Goal: Task Accomplishment & Management: Use online tool/utility

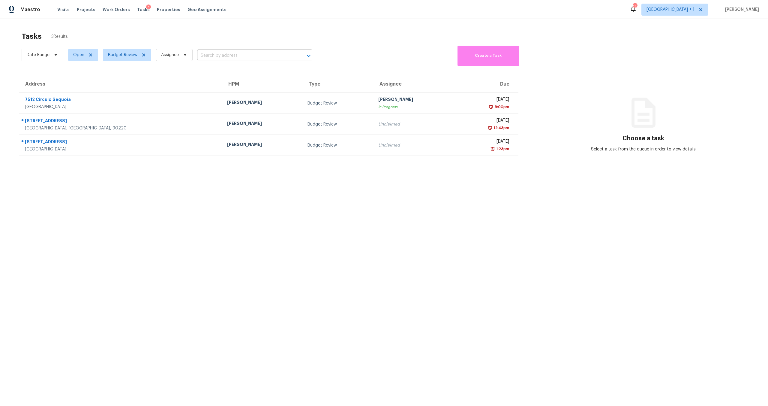
click at [415, 206] on section "Tasks 3 Results Date Range Open Budget Review Assignee ​ Create a Task Address …" at bounding box center [269, 227] width 519 height 396
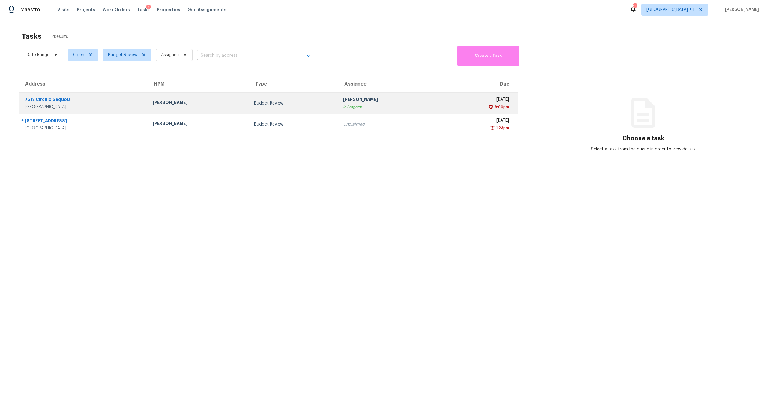
click at [397, 102] on div "[PERSON_NAME]" at bounding box center [389, 100] width 92 height 8
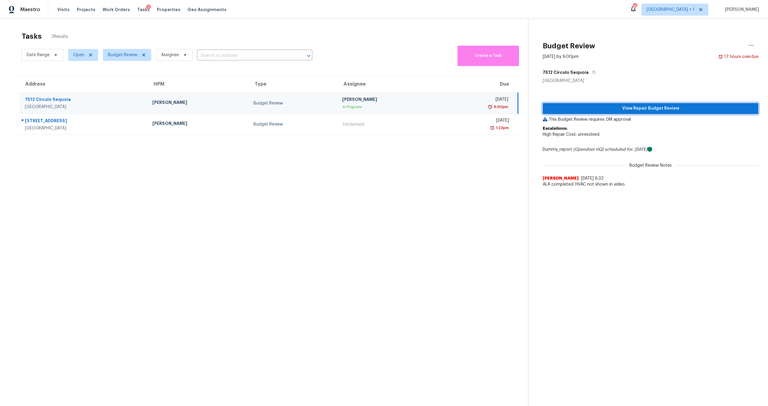
click at [653, 107] on span "View Repair Budget Review" at bounding box center [651, 109] width 206 height 8
